Goal: Task Accomplishment & Management: Complete application form

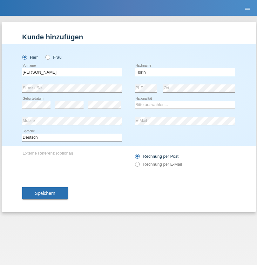
type input "Florin"
select select "RO"
select select "C"
select select "29"
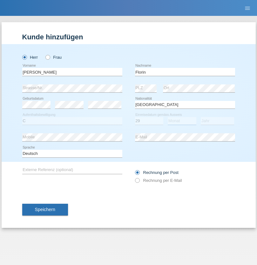
select select "02"
select select "2021"
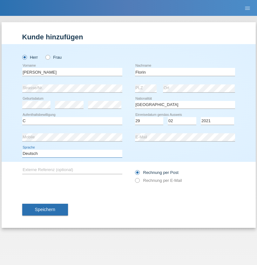
select select "en"
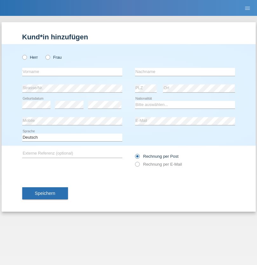
radio input "true"
click at [72, 72] on input "text" at bounding box center [72, 72] width 100 height 8
type input "[PERSON_NAME]"
click at [185, 72] on input "text" at bounding box center [185, 72] width 100 height 8
type input "Krebs"
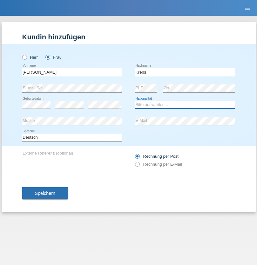
select select "CH"
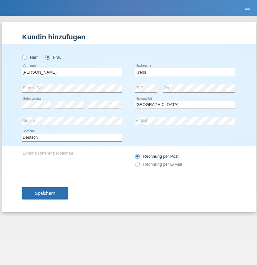
select select "en"
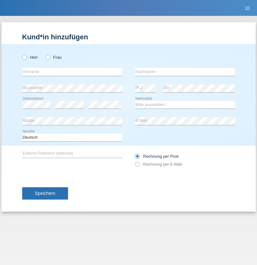
radio input "true"
click at [72, 72] on input "text" at bounding box center [72, 72] width 100 height 8
type input "Qovanaj"
click at [185, 72] on input "text" at bounding box center [185, 72] width 100 height 8
type input "Shaban"
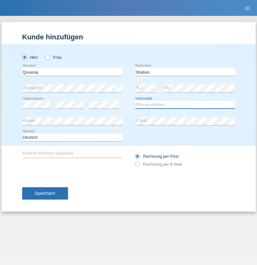
select select "CH"
radio input "true"
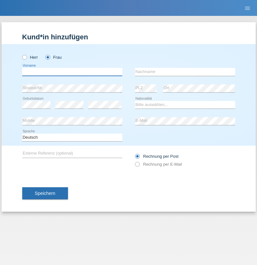
click at [72, 72] on input "text" at bounding box center [72, 72] width 100 height 8
type input "jennifer"
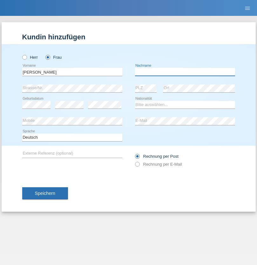
click at [185, 72] on input "text" at bounding box center [185, 72] width 100 height 8
type input "löffel"
select select "CH"
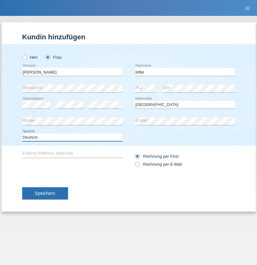
select select "en"
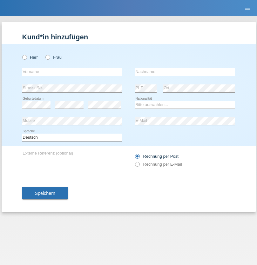
radio input "true"
click at [72, 72] on input "text" at bounding box center [72, 72] width 100 height 8
type input "Matusa"
click at [185, 72] on input "text" at bounding box center [185, 72] width 100 height 8
type input "Marian valentin"
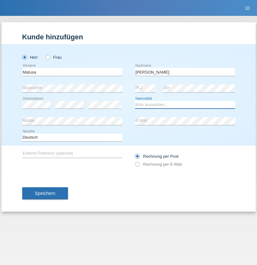
select select "RO"
select select "C"
select select "01"
select select "06"
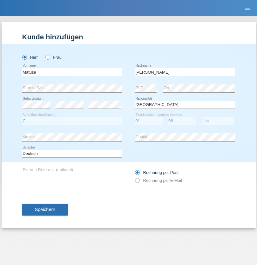
select select "2016"
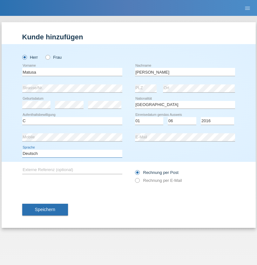
select select "en"
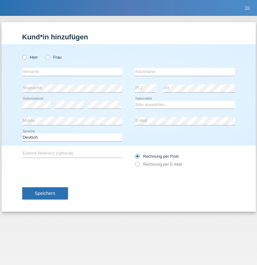
radio input "true"
click at [72, 72] on input "text" at bounding box center [72, 72] width 100 height 8
type input "[PERSON_NAME]"
click at [185, 72] on input "text" at bounding box center [185, 72] width 100 height 8
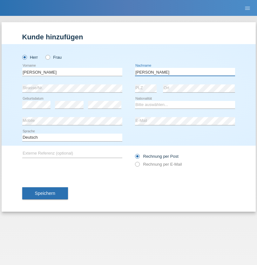
type input "[PERSON_NAME]"
select select "CH"
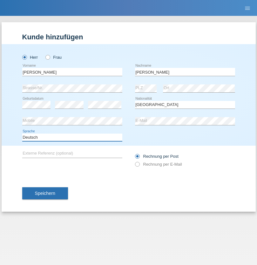
select select "en"
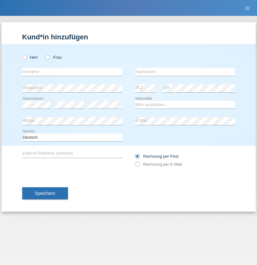
radio input "true"
click at [72, 72] on input "text" at bounding box center [72, 72] width 100 height 8
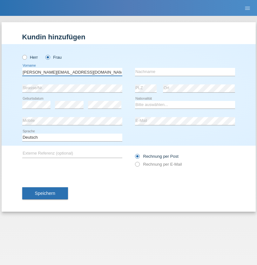
type input "Jasmine.hylaj@gmail.com"
click at [185, 72] on input "text" at bounding box center [185, 72] width 100 height 8
type input "Hylaj"
select select "CH"
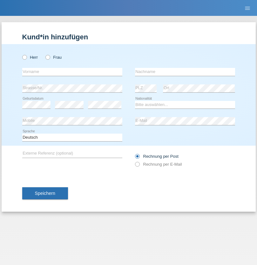
radio input "true"
click at [72, 72] on input "text" at bounding box center [72, 72] width 100 height 8
type input "luka"
click at [185, 72] on input "text" at bounding box center [185, 72] width 100 height 8
type input "kocic"
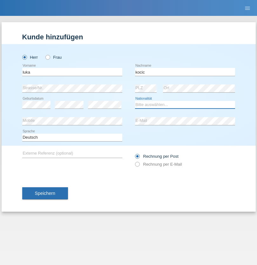
select select "RS"
select select "C"
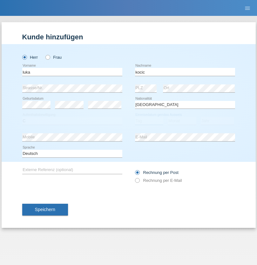
select select "21"
select select "04"
select select "1999"
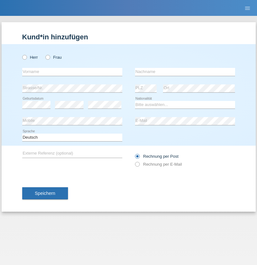
radio input "true"
click at [72, 72] on input "text" at bounding box center [72, 72] width 100 height 8
type input "Marian"
click at [185, 72] on input "text" at bounding box center [185, 72] width 100 height 8
type input "Matusa"
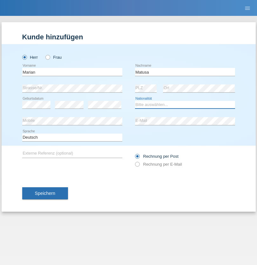
select select "RO"
select select "C"
select select "01"
select select "06"
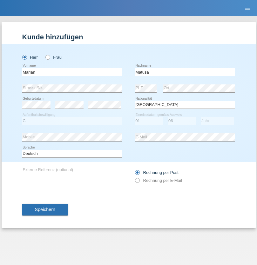
select select "2016"
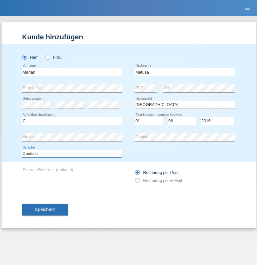
select select "en"
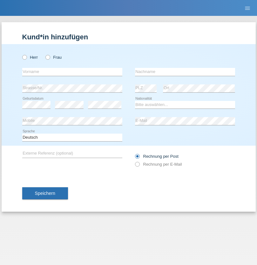
radio input "true"
click at [72, 72] on input "text" at bounding box center [72, 72] width 100 height 8
type input "[PERSON_NAME]"
click at [185, 72] on input "text" at bounding box center [185, 72] width 100 height 8
type input "Weinlein"
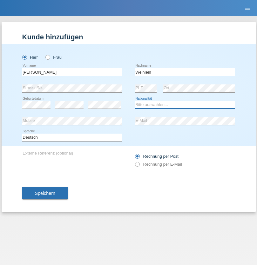
select select "CH"
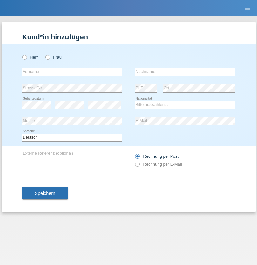
radio input "true"
click at [72, 72] on input "text" at bounding box center [72, 72] width 100 height 8
type input "Jashari lmeri"
click at [185, 72] on input "text" at bounding box center [185, 72] width 100 height 8
type input "Rabije"
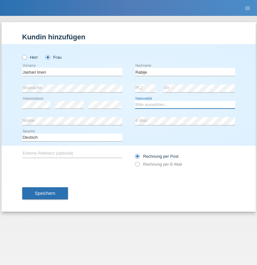
select select "CH"
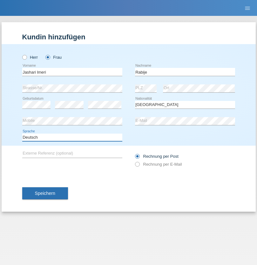
select select "en"
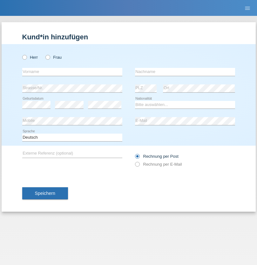
radio input "true"
click at [72, 72] on input "text" at bounding box center [72, 72] width 100 height 8
type input "firat"
click at [185, 72] on input "text" at bounding box center [185, 72] width 100 height 8
type input "kara"
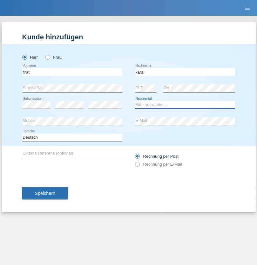
select select "CH"
radio input "true"
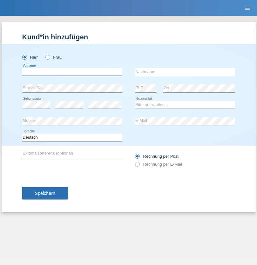
click at [72, 72] on input "text" at bounding box center [72, 72] width 100 height 8
type input "Gigov"
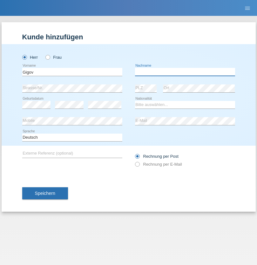
click at [185, 72] on input "text" at bounding box center [185, 72] width 100 height 8
type input "Zhan"
select select "BG"
select select "C"
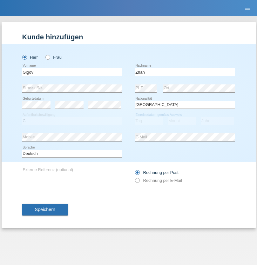
select select "23"
select select "10"
select select "2021"
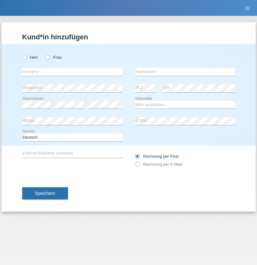
radio input "true"
click at [72, 72] on input "text" at bounding box center [72, 72] width 100 height 8
type input "Amand"
click at [185, 72] on input "text" at bounding box center [185, 72] width 100 height 8
type input "Pires"
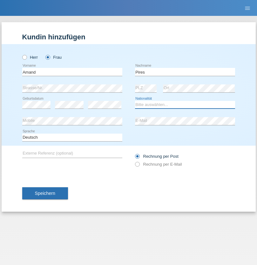
select select "CH"
radio input "true"
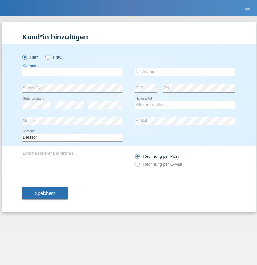
click at [72, 72] on input "text" at bounding box center [72, 72] width 100 height 8
type input "[PERSON_NAME]"
click at [185, 72] on input "text" at bounding box center [185, 72] width 100 height 8
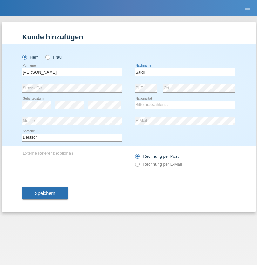
type input "Saidi"
select select "CH"
radio input "true"
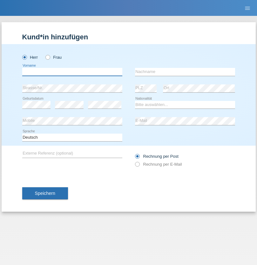
click at [72, 72] on input "text" at bounding box center [72, 72] width 100 height 8
type input "[PERSON_NAME]"
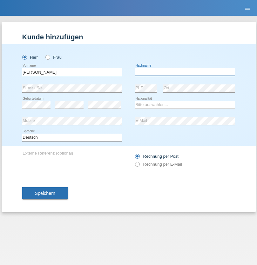
click at [185, 72] on input "text" at bounding box center [185, 72] width 100 height 8
type input "[PERSON_NAME]"
select select "PT"
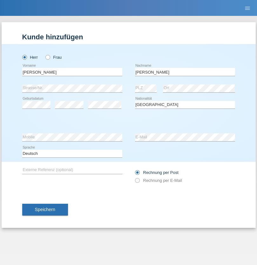
select select "C"
select select "23"
select select "08"
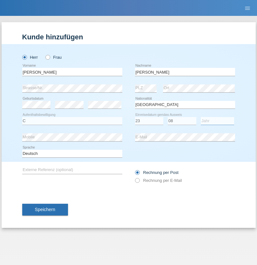
select select "2021"
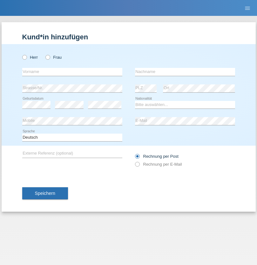
radio input "true"
click at [72, 72] on input "text" at bounding box center [72, 72] width 100 height 8
type input "[PERSON_NAME]"
click at [185, 72] on input "text" at bounding box center [185, 72] width 100 height 8
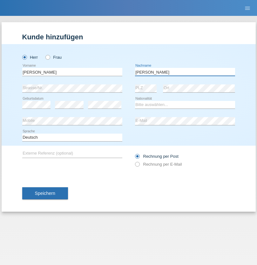
type input "[PERSON_NAME]"
select select "CH"
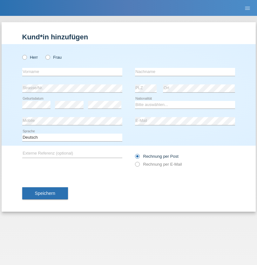
radio input "true"
click at [72, 72] on input "text" at bounding box center [72, 72] width 100 height 8
type input "Szilvia"
click at [185, 72] on input "text" at bounding box center [185, 72] width 100 height 8
type input "Olakh"
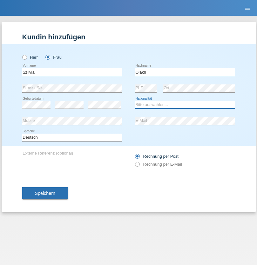
select select "UA"
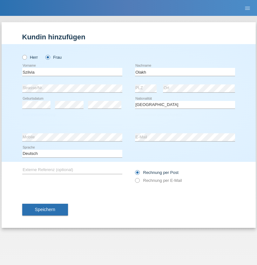
select select "C"
select select "16"
select select "09"
select select "2021"
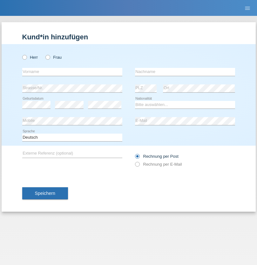
radio input "true"
click at [72, 72] on input "text" at bounding box center [72, 72] width 100 height 8
type input "Asrit"
click at [185, 72] on input "text" at bounding box center [185, 72] width 100 height 8
type input "Kupa"
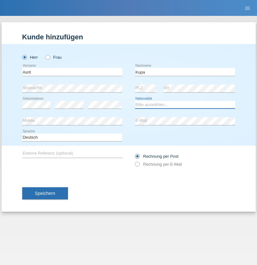
select select "MK"
select select "C"
select select "27"
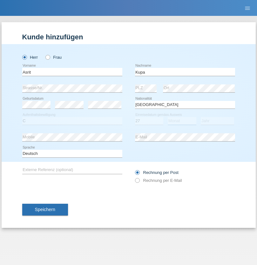
select select "05"
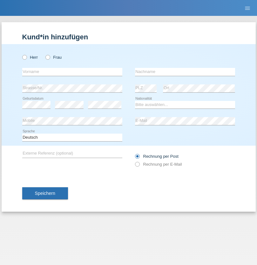
radio input "true"
click at [72, 72] on input "text" at bounding box center [72, 72] width 100 height 8
type input "Ibrahim"
click at [185, 72] on input "text" at bounding box center [185, 72] width 100 height 8
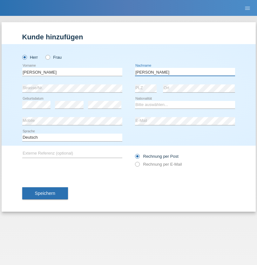
type input "Abbas"
select select "SY"
select select "C"
select select "16"
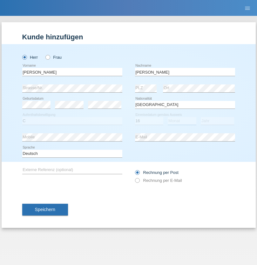
select select "09"
select select "2021"
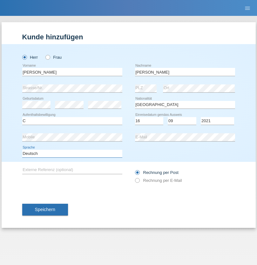
select select "en"
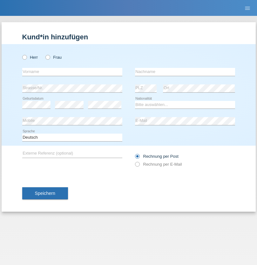
radio input "true"
select select "CH"
radio input "true"
click at [72, 72] on input "text" at bounding box center [72, 72] width 100 height 8
type input "[PERSON_NAME]"
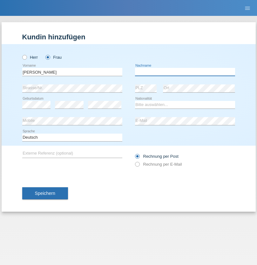
click at [185, 72] on input "text" at bounding box center [185, 72] width 100 height 8
type input "Bacic"
select select "CH"
